Goal: Entertainment & Leisure: Consume media (video, audio)

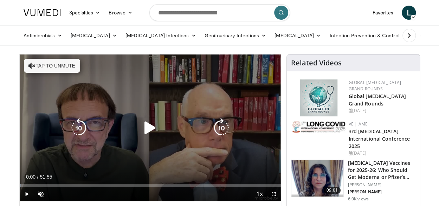
click at [147, 124] on icon "Video Player" at bounding box center [150, 128] width 20 height 20
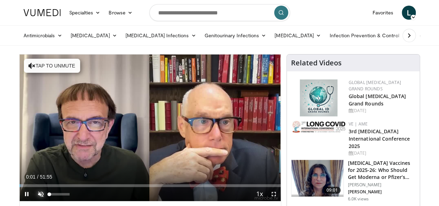
click at [40, 195] on span "Video Player" at bounding box center [41, 194] width 14 height 14
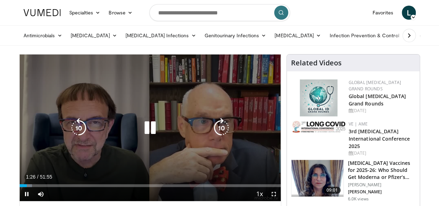
click at [151, 127] on icon "Video Player" at bounding box center [150, 128] width 20 height 20
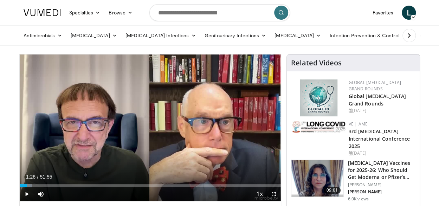
click at [151, 127] on div "10 seconds Tap to unmute" at bounding box center [150, 127] width 261 height 147
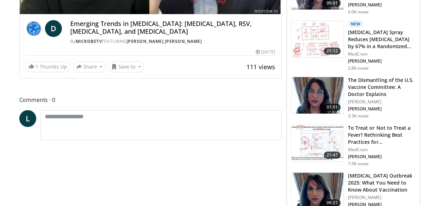
scroll to position [189, 0]
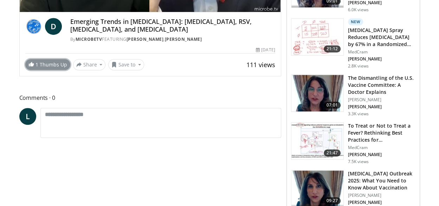
click at [56, 65] on link "1 Thumbs Up" at bounding box center [47, 64] width 45 height 11
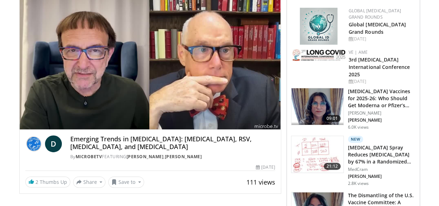
scroll to position [74, 0]
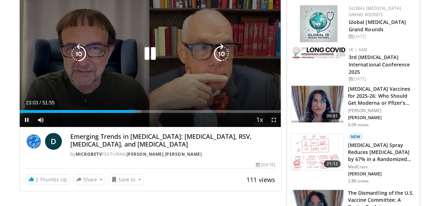
drag, startPoint x: 151, startPoint y: 53, endPoint x: 147, endPoint y: 49, distance: 5.2
click at [147, 49] on icon "Video Player" at bounding box center [150, 54] width 20 height 20
